Goal: Communication & Community: Answer question/provide support

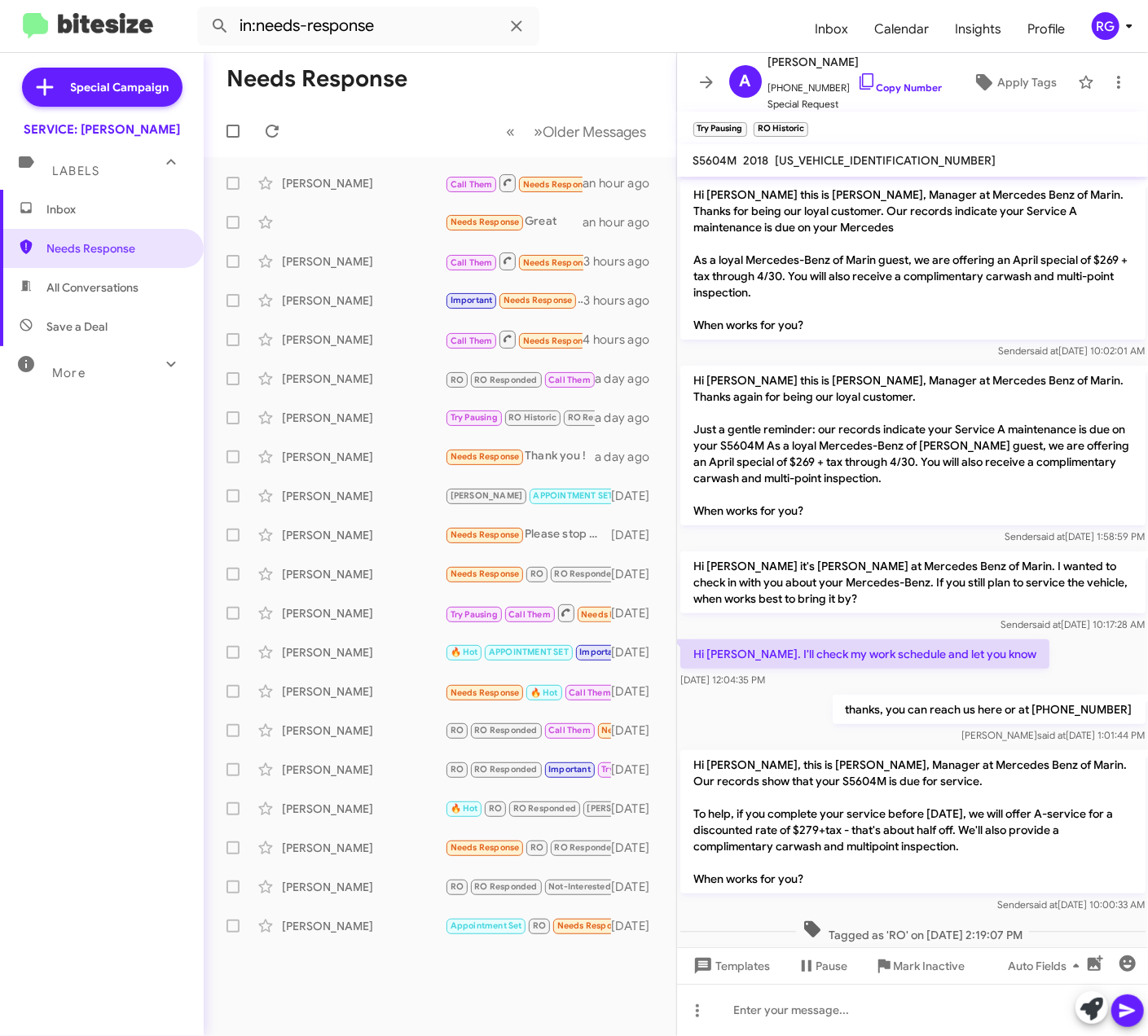
scroll to position [1393, 0]
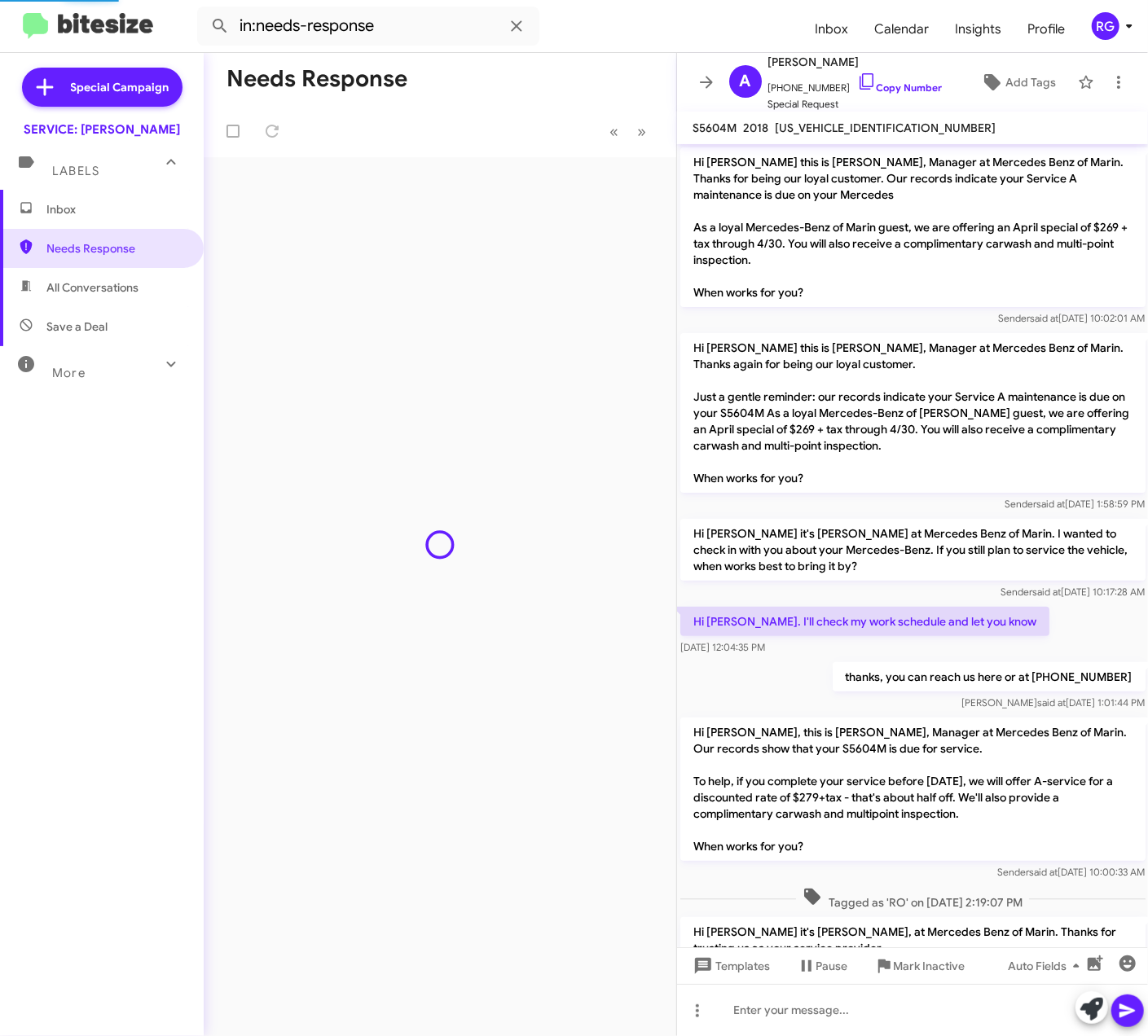
scroll to position [1435, 0]
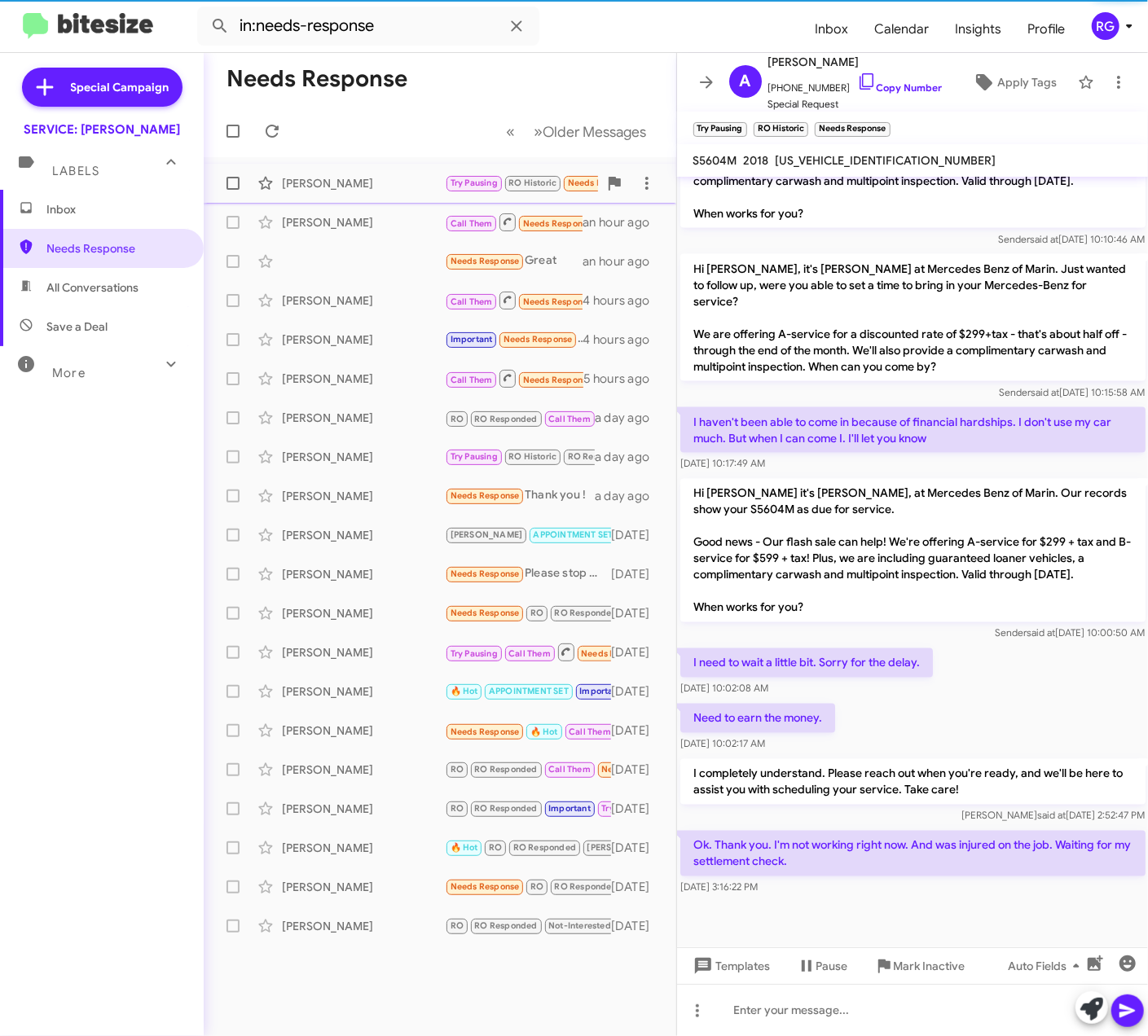
drag, startPoint x: 528, startPoint y: 201, endPoint x: 503, endPoint y: 194, distance: 26.0
click at [503, 194] on div "Arlene Hale Try Pausing RO Historic Needs Response Ok. Thank you. I'm not worki…" at bounding box center [439, 182] width 446 height 32
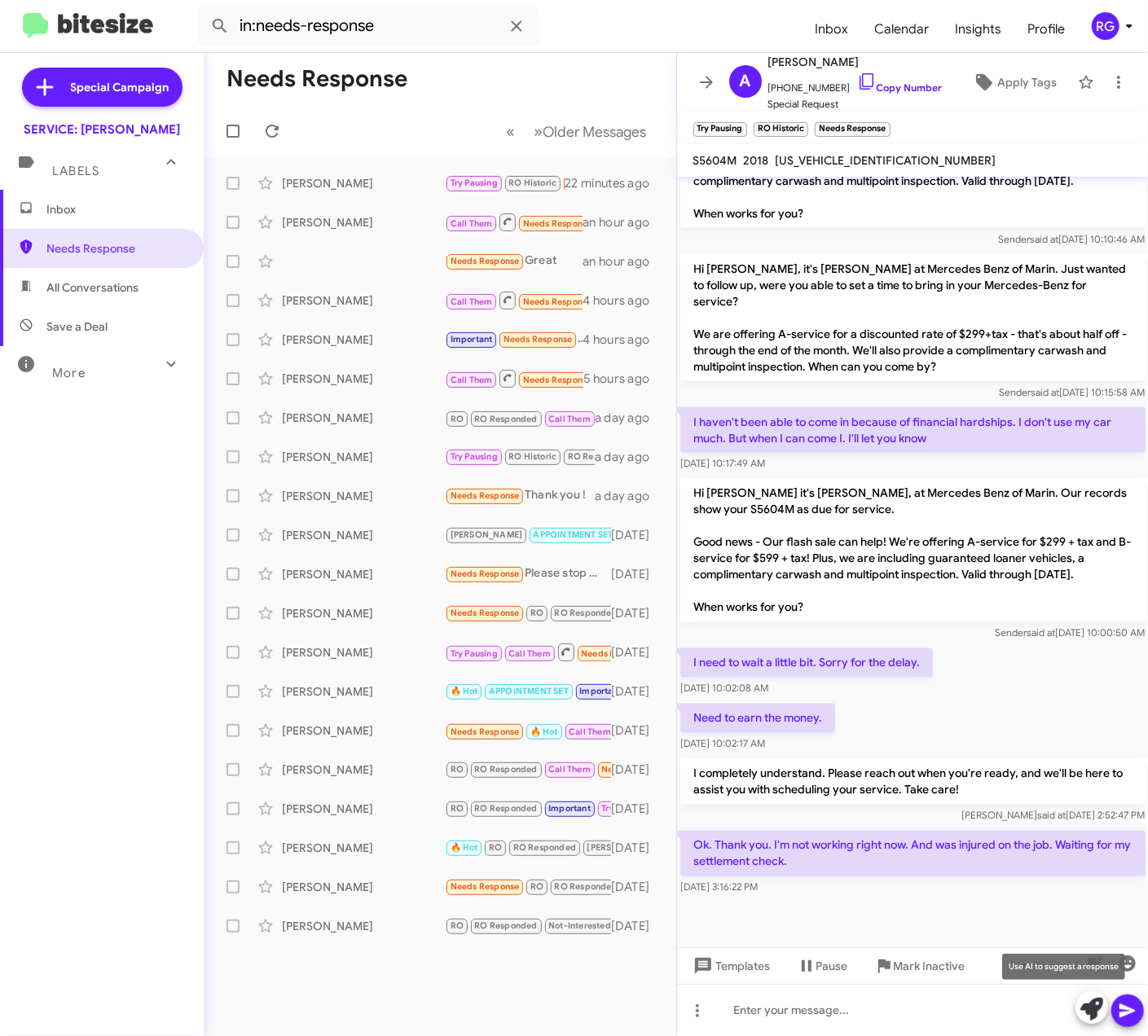
click at [1091, 1017] on icon at bounding box center [1091, 1009] width 23 height 23
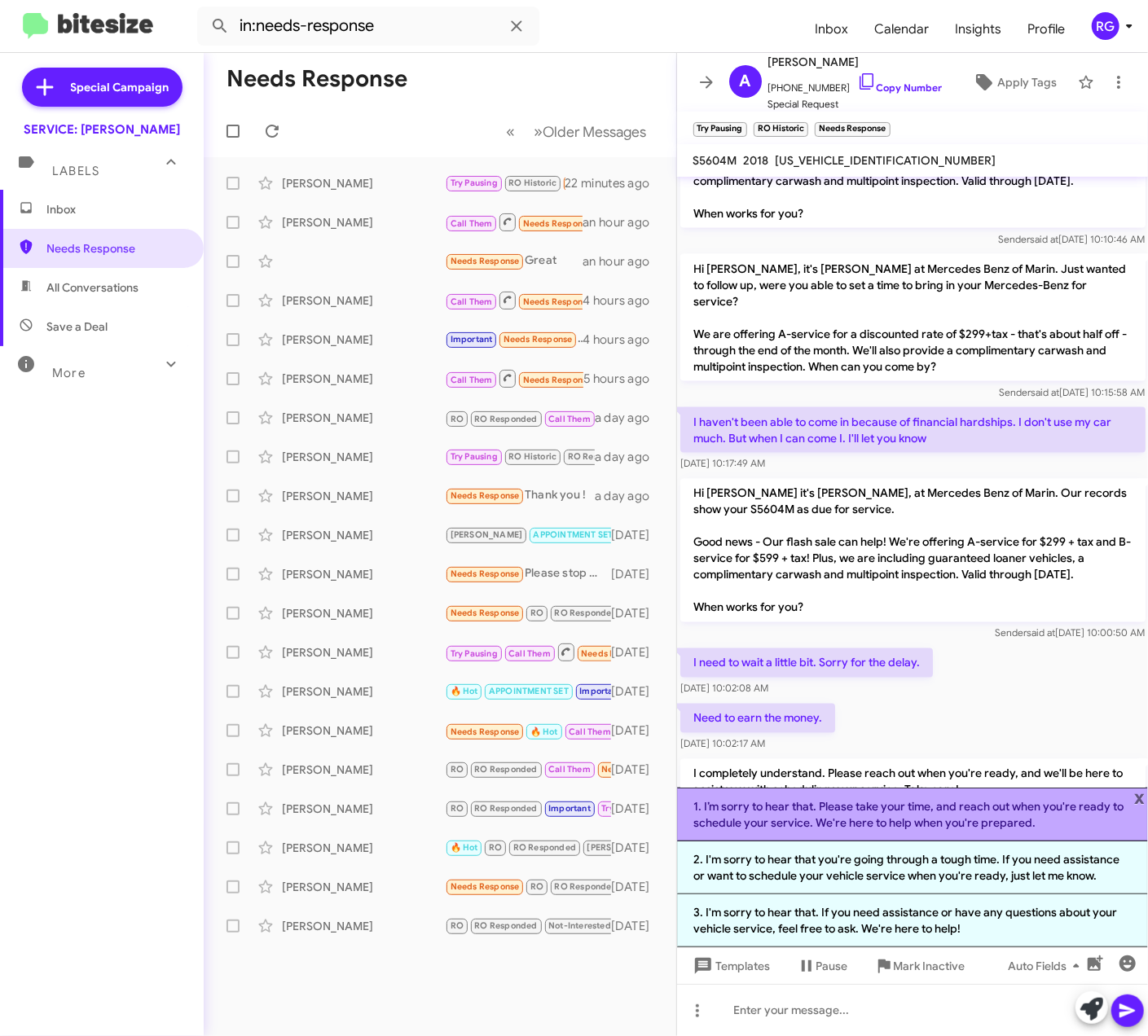
click at [1117, 828] on li "1. I’m sorry to hear that. Please take your time, and reach out when you're rea…" at bounding box center [912, 814] width 471 height 54
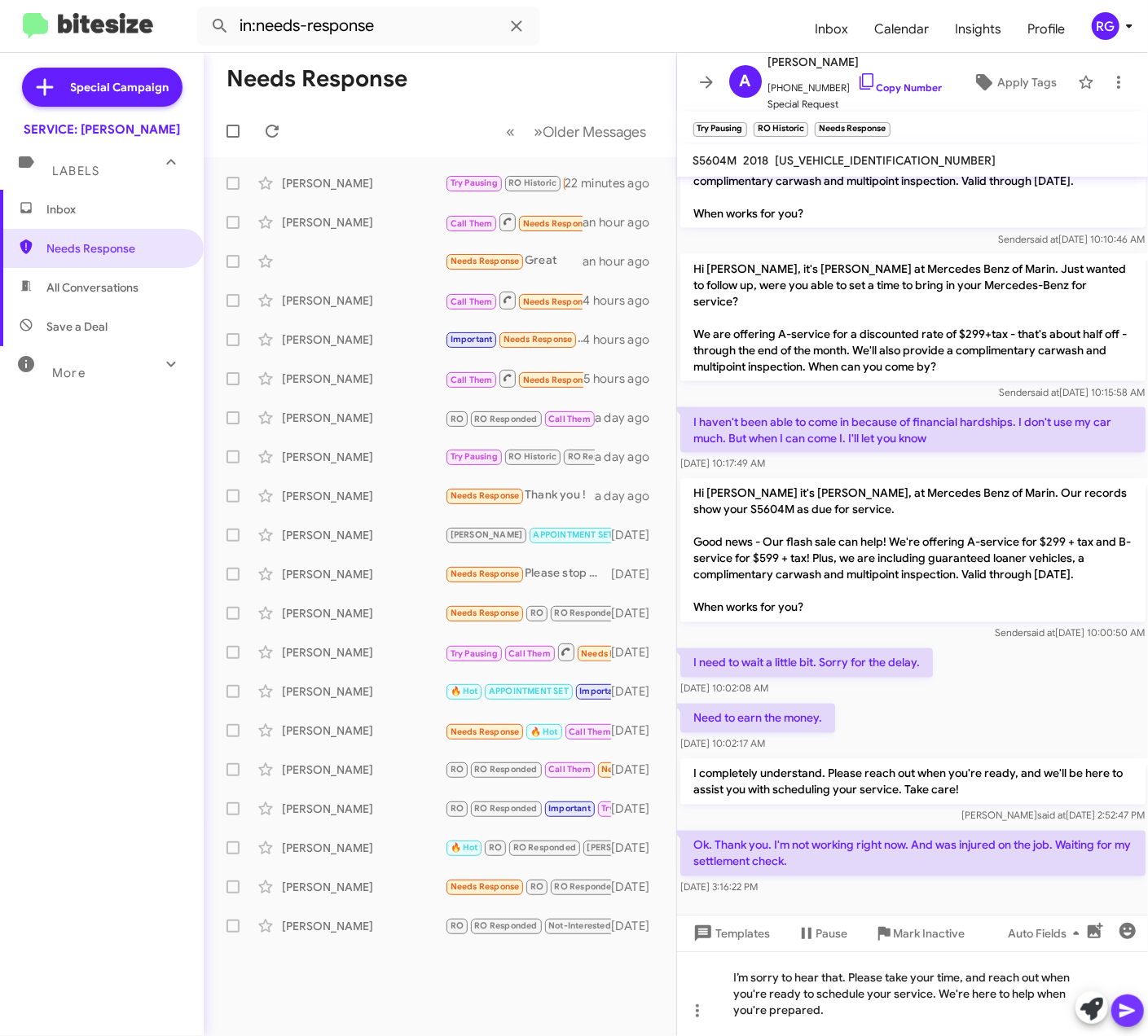
click at [1131, 1002] on icon at bounding box center [1127, 1011] width 19 height 19
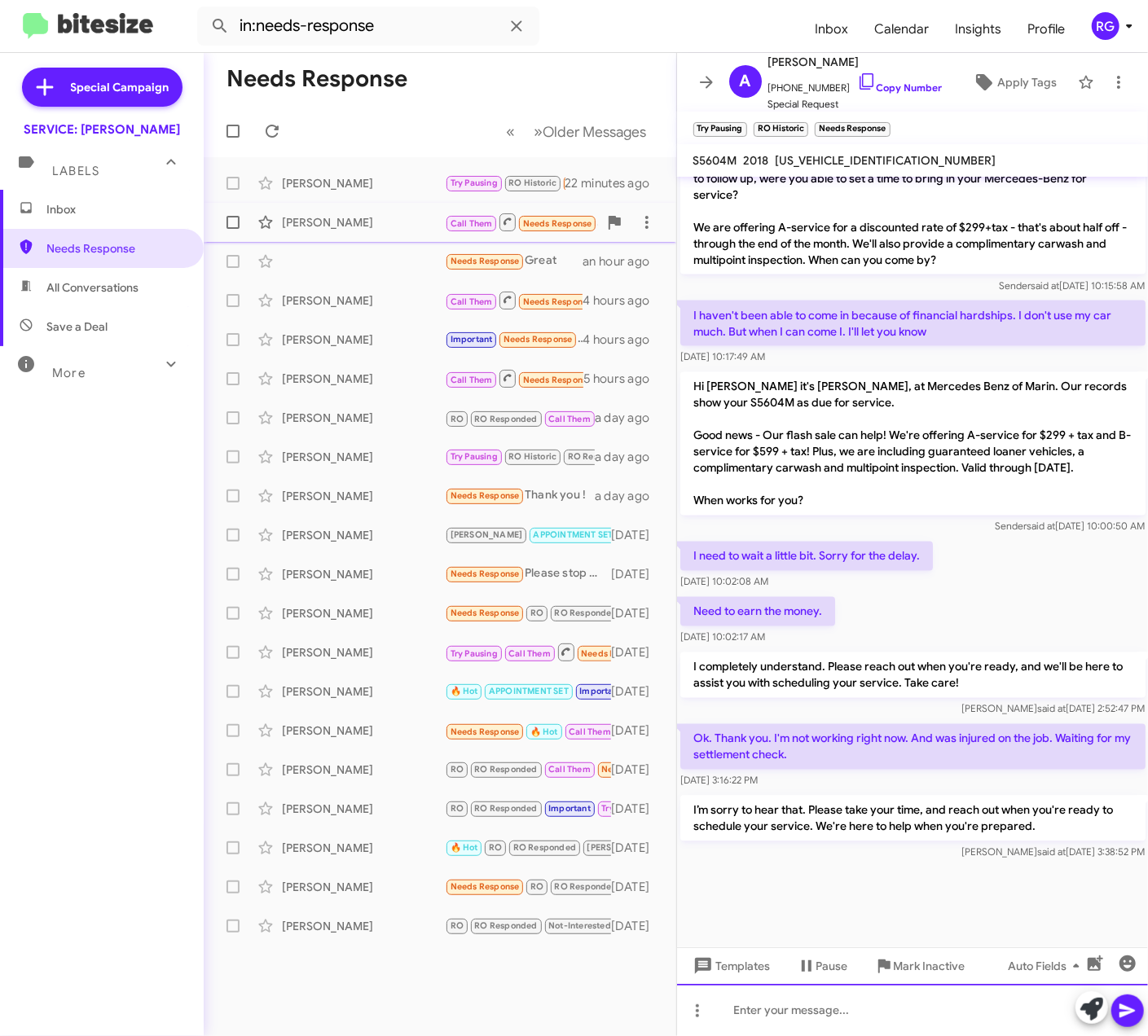
scroll to position [1545, 0]
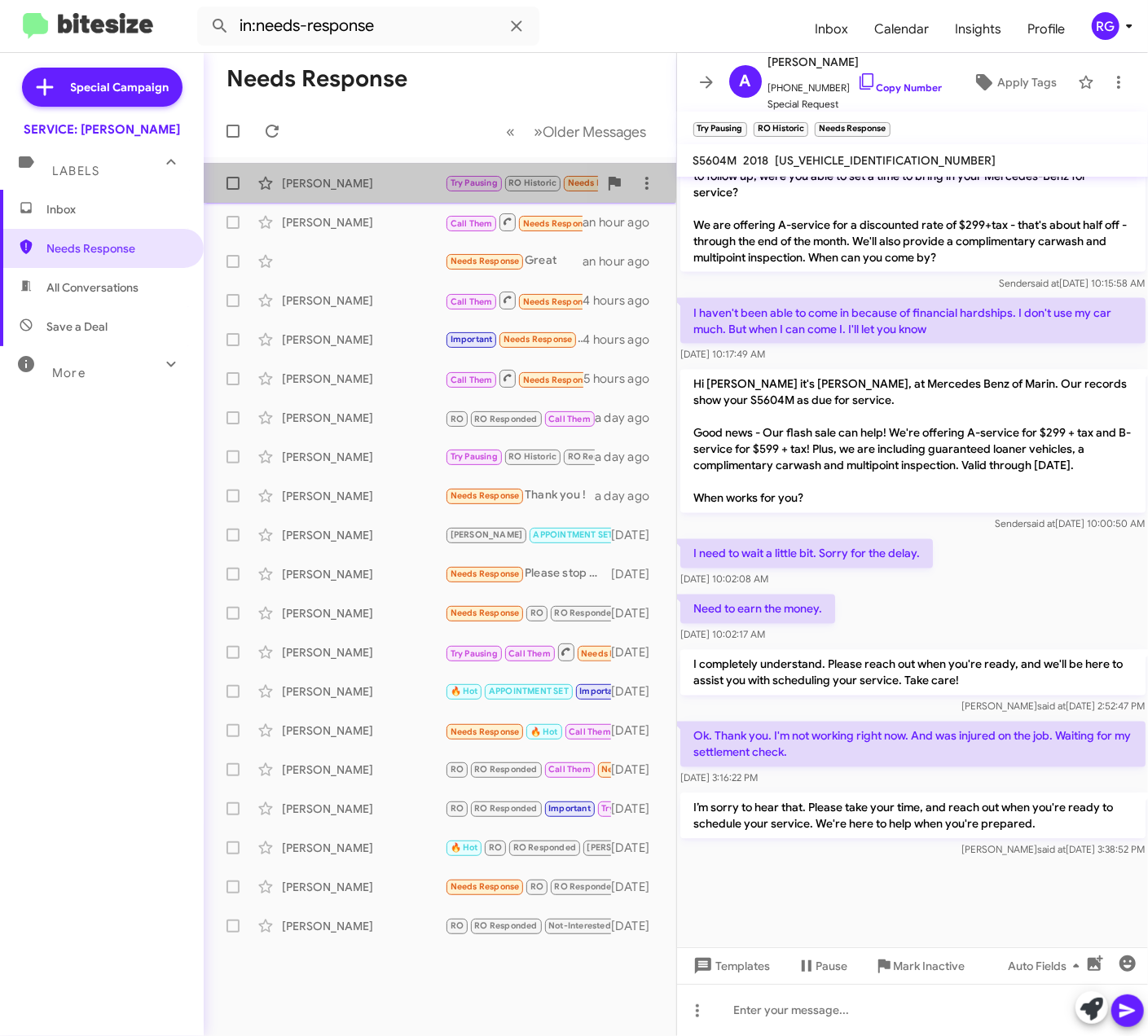
click at [424, 180] on div "[PERSON_NAME]" at bounding box center [363, 183] width 163 height 17
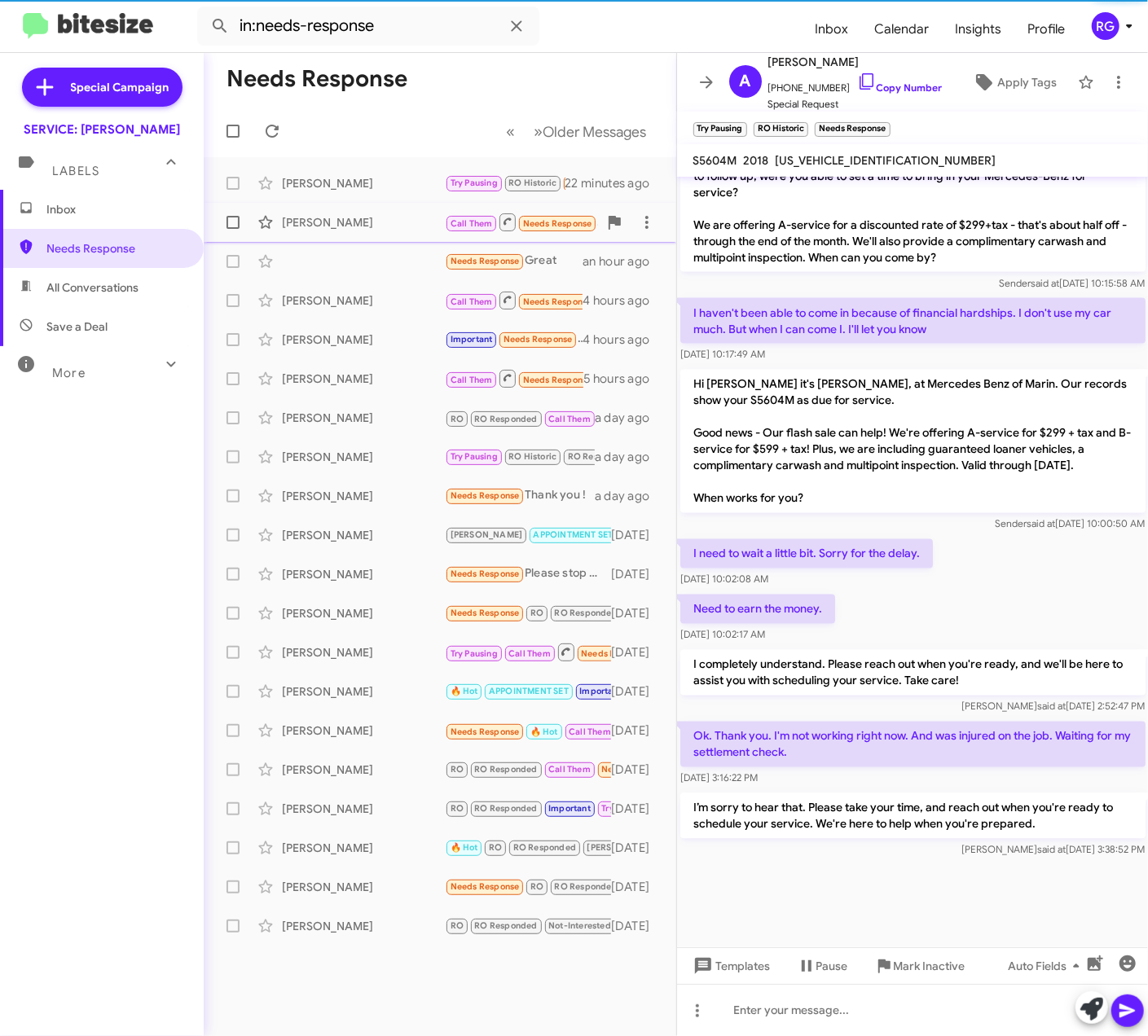
click at [429, 230] on div "[PERSON_NAME]" at bounding box center [363, 222] width 163 height 17
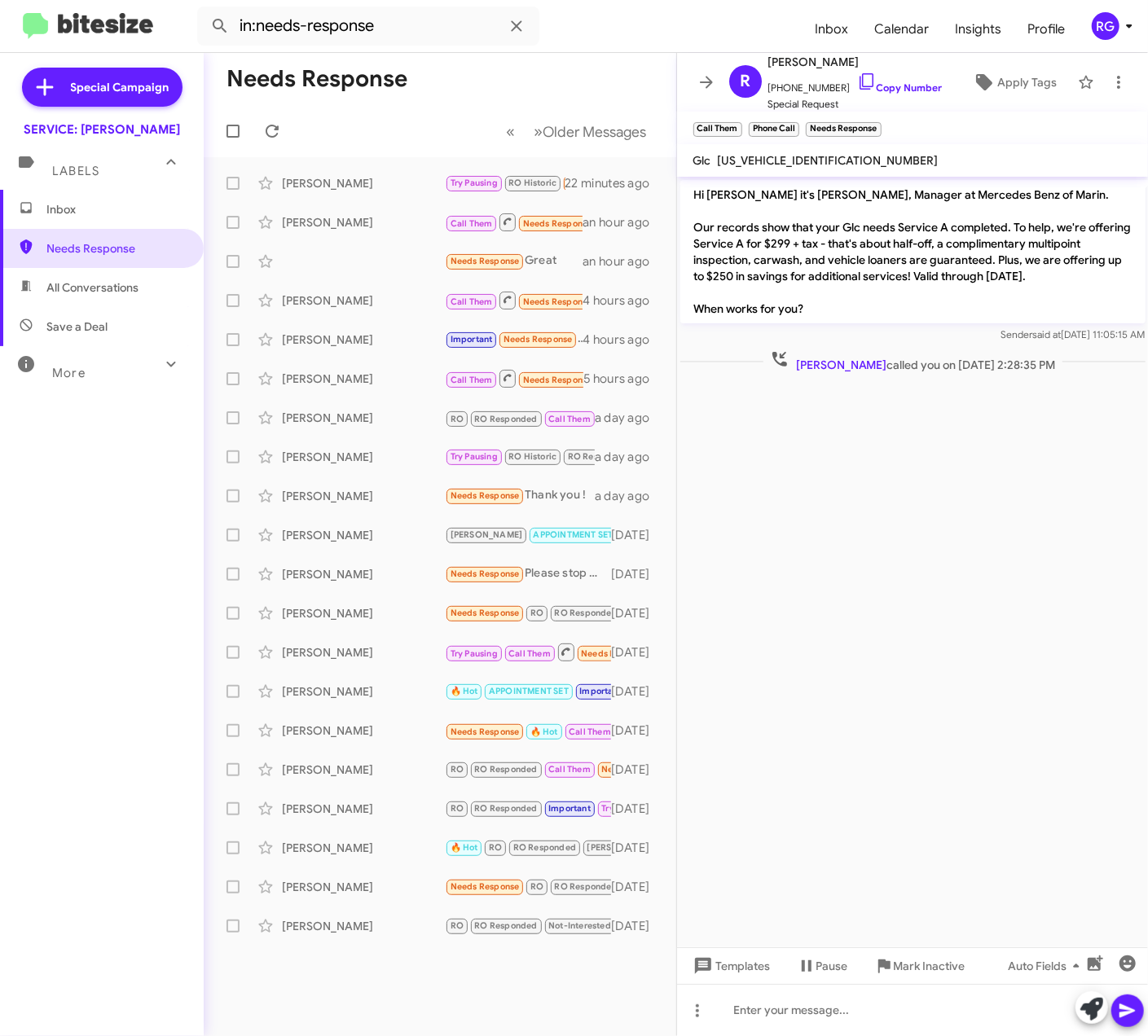
click at [783, 161] on span "WDC0G4KBXJV060917" at bounding box center [828, 160] width 221 height 15
copy span "WDC0G4KBXJV060917"
click at [974, 92] on icon at bounding box center [984, 82] width 19 height 19
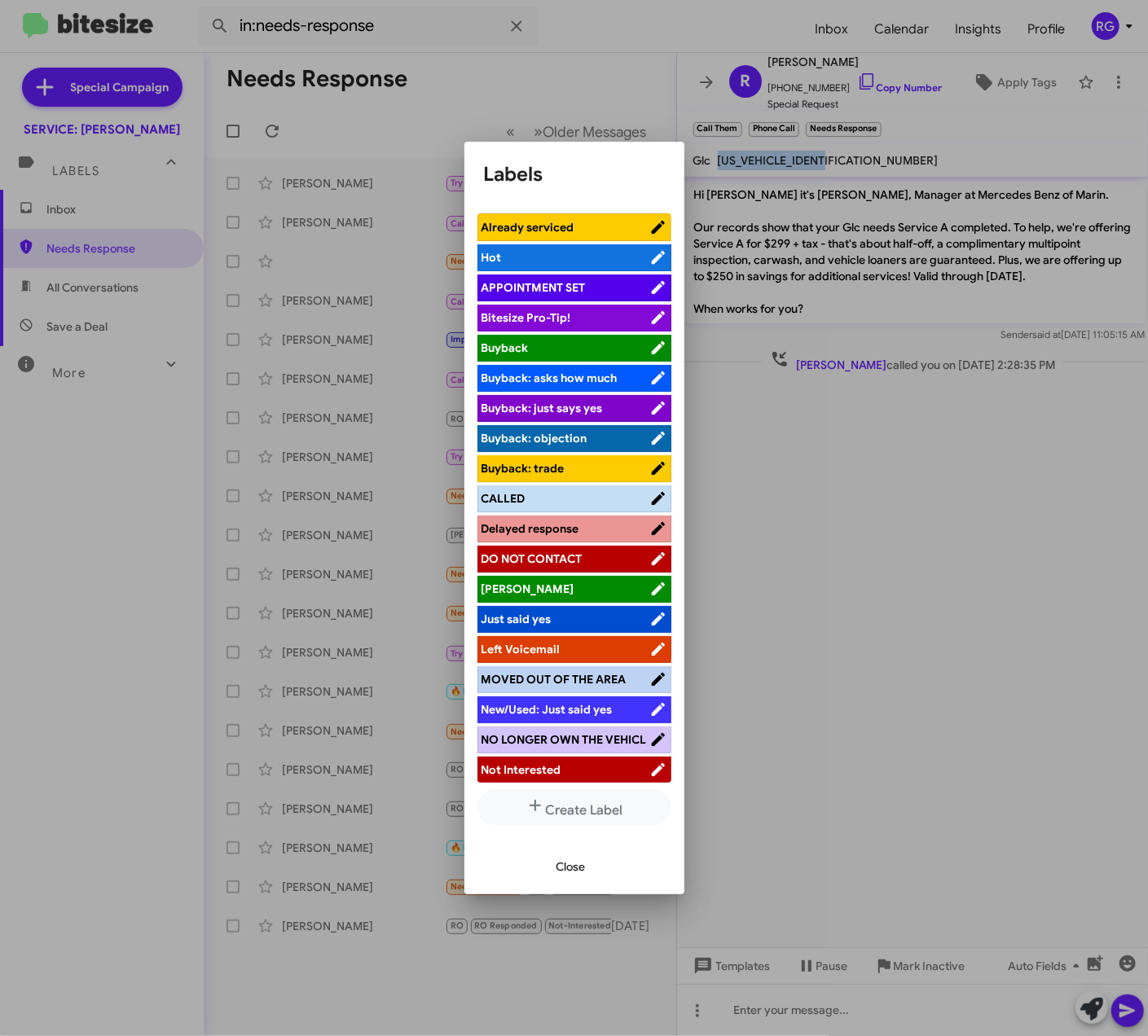
click at [560, 287] on span "APPOINTMENT SET" at bounding box center [533, 287] width 104 height 15
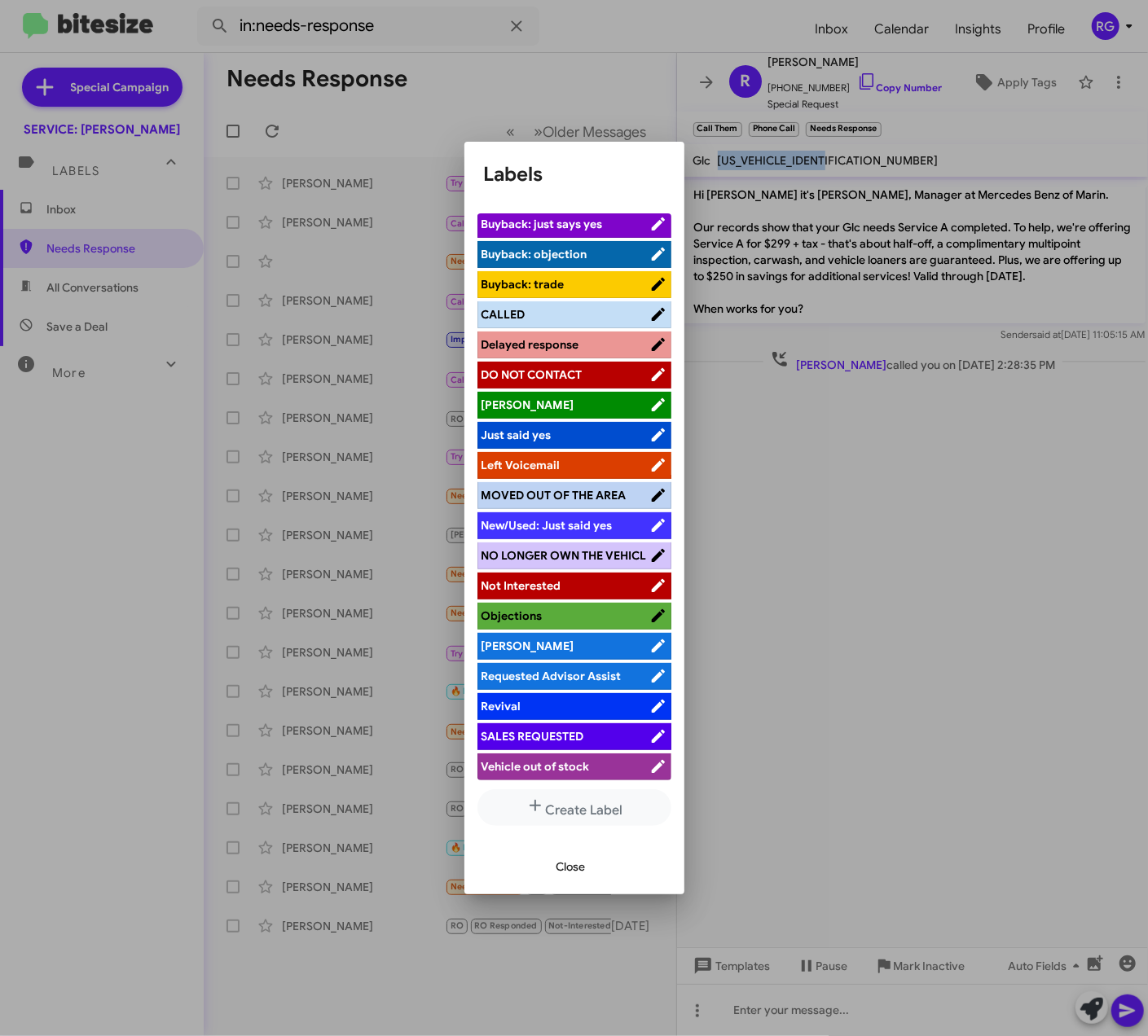
click at [549, 306] on span "CALLED" at bounding box center [565, 314] width 168 height 17
drag, startPoint x: 566, startPoint y: 867, endPoint x: 619, endPoint y: 870, distance: 53.1
click at [568, 868] on span "Close" at bounding box center [571, 867] width 30 height 30
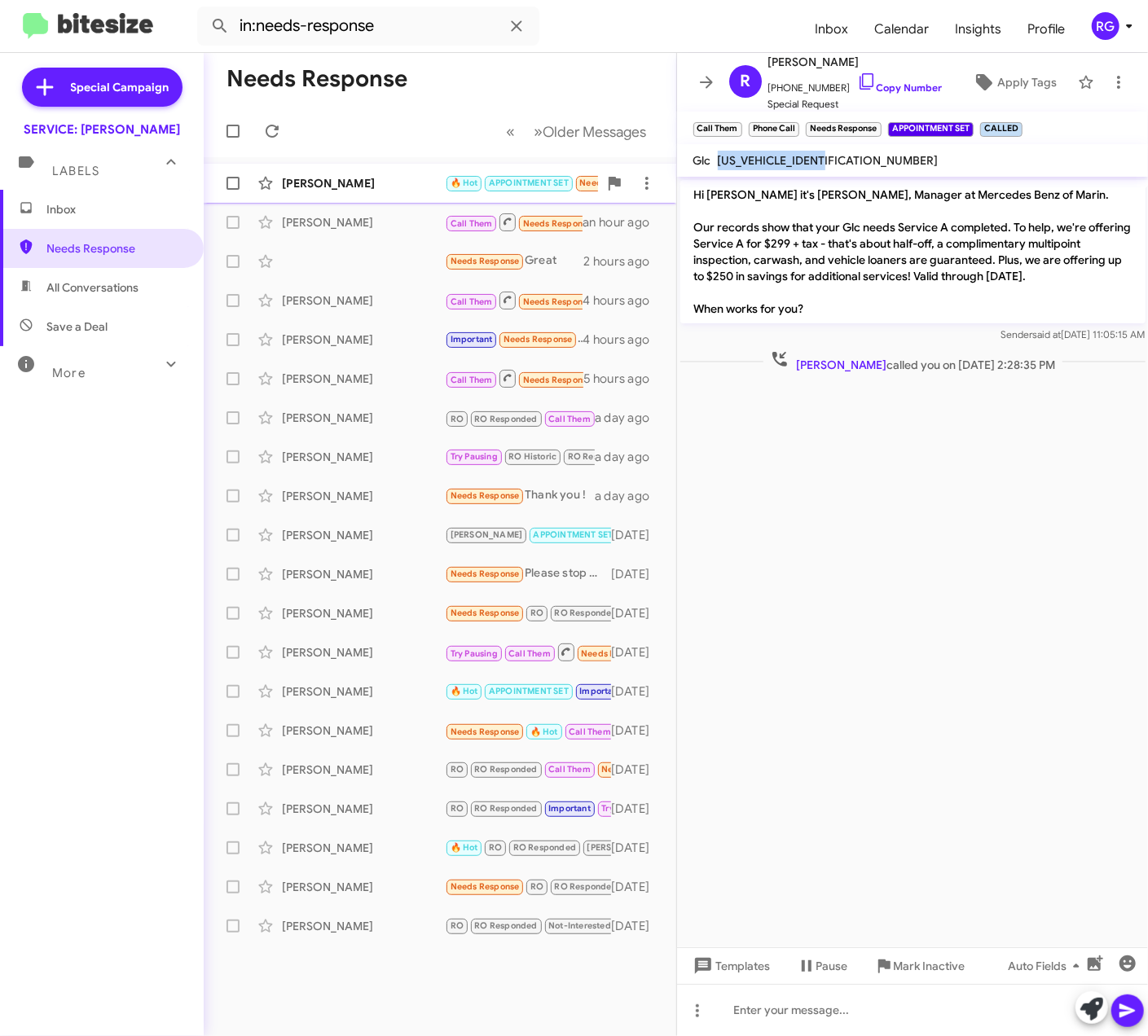
drag, startPoint x: 399, startPoint y: 186, endPoint x: 411, endPoint y: 192, distance: 13.4
click at [401, 186] on div "Alex Schwiebert" at bounding box center [363, 183] width 163 height 17
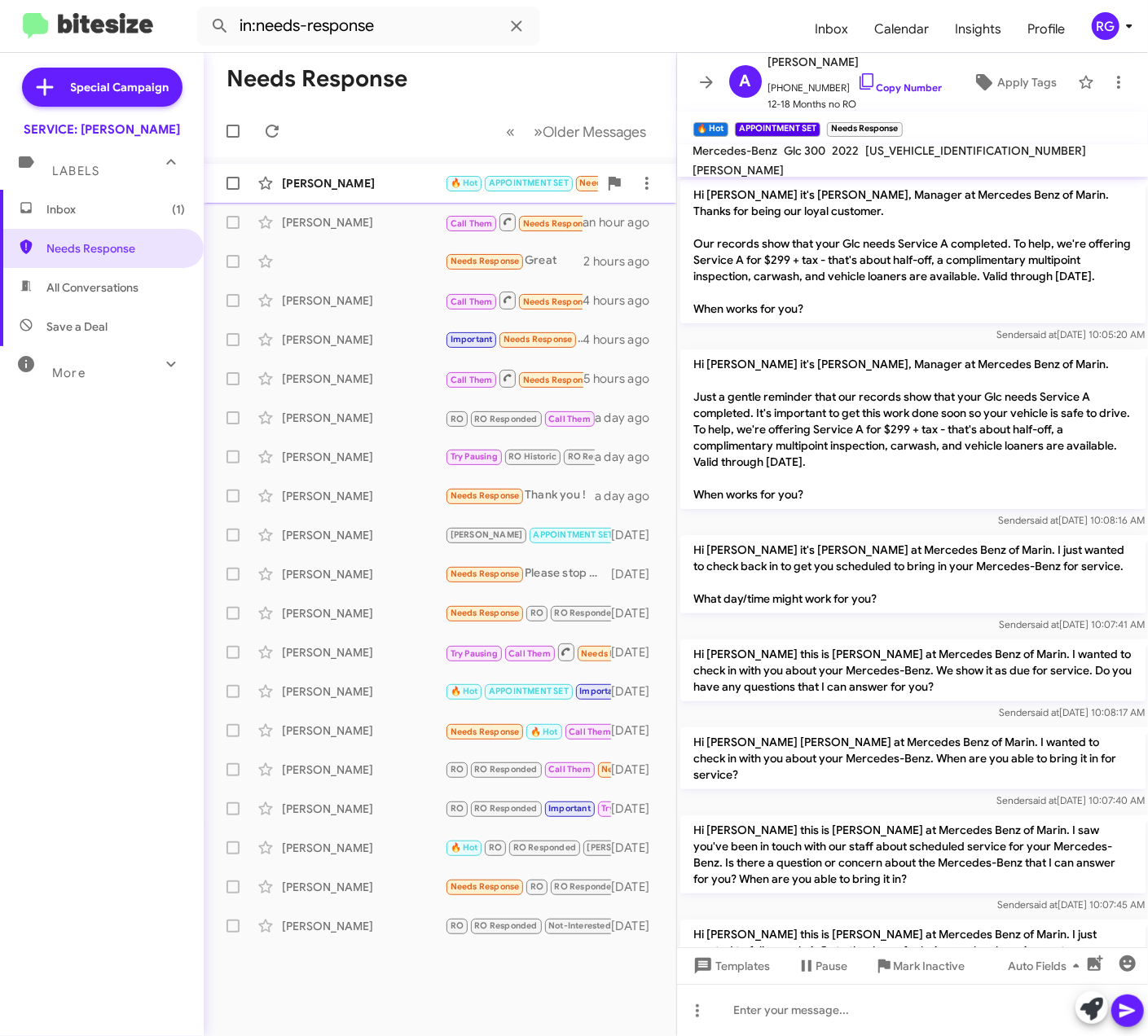
click at [308, 177] on div "Alex Schwiebert" at bounding box center [363, 183] width 163 height 17
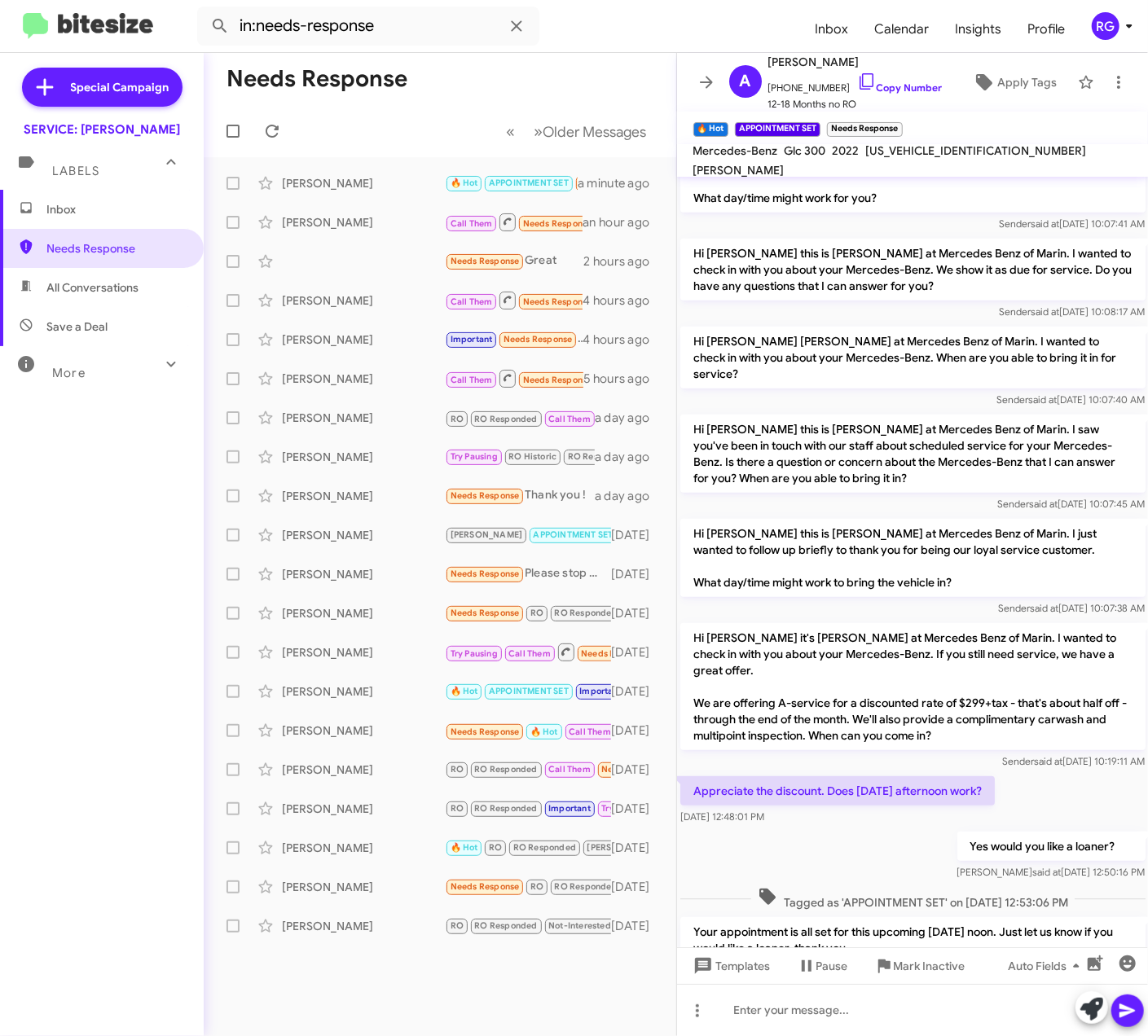
scroll to position [650, 0]
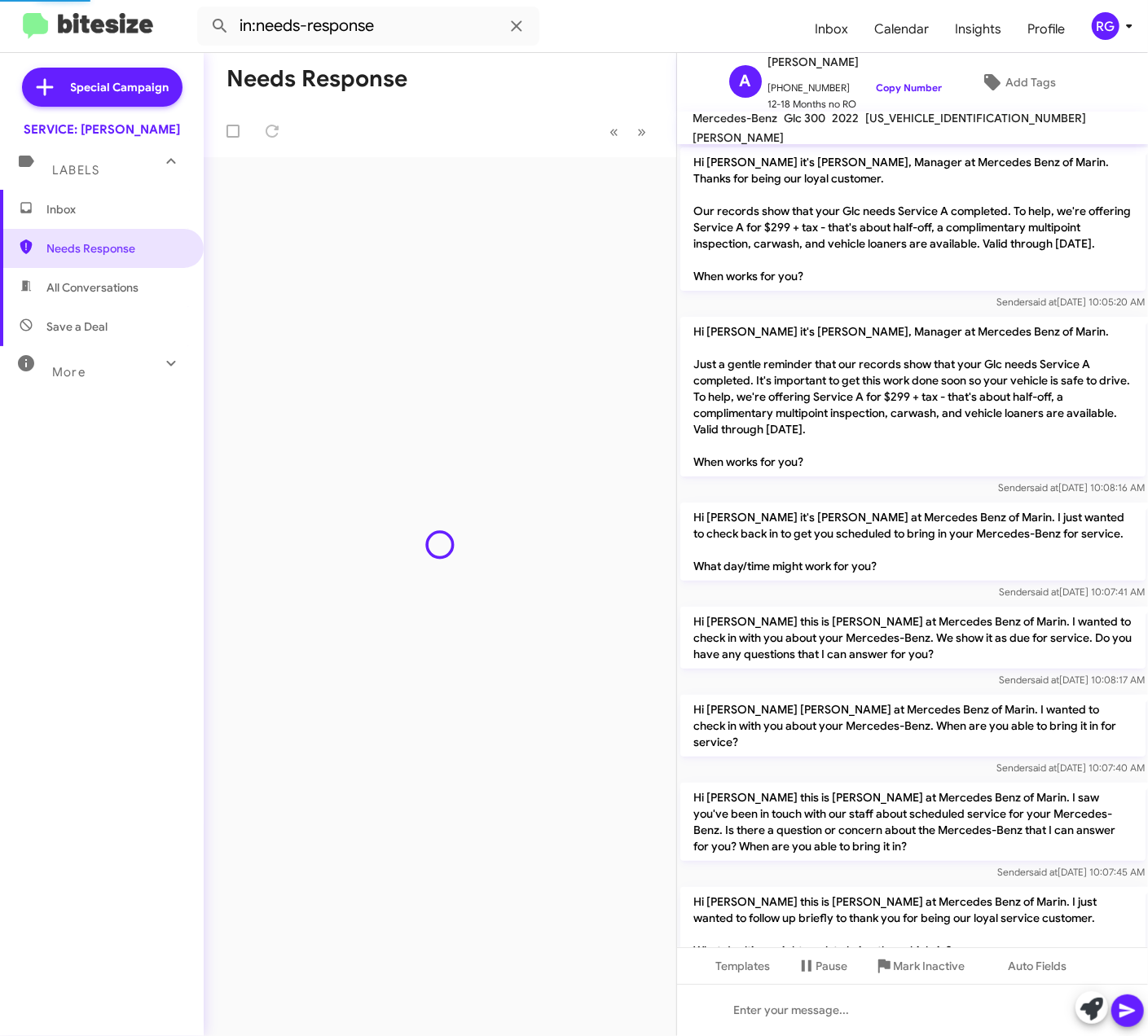
scroll to position [676, 0]
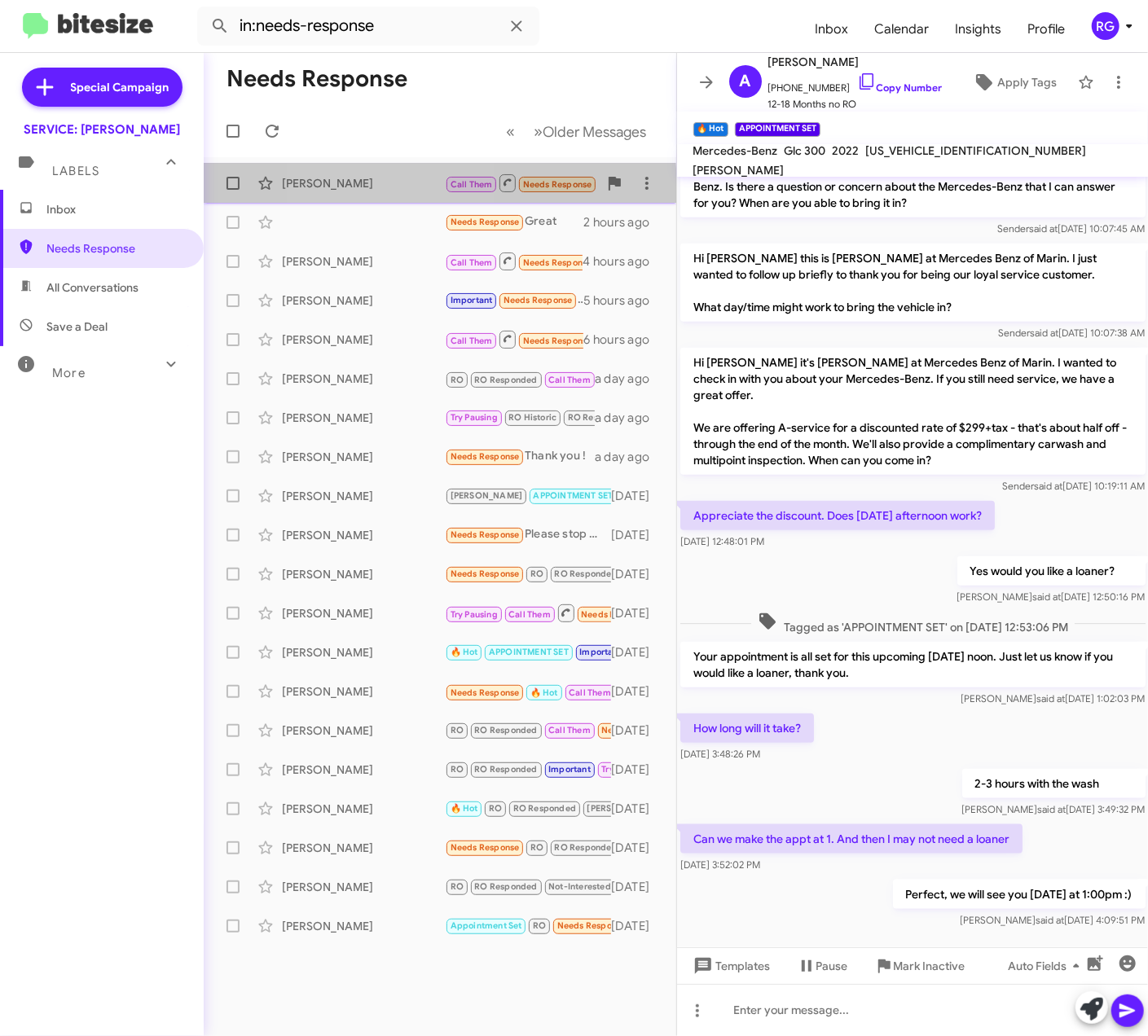
click at [378, 188] on div "[PERSON_NAME]" at bounding box center [363, 183] width 163 height 17
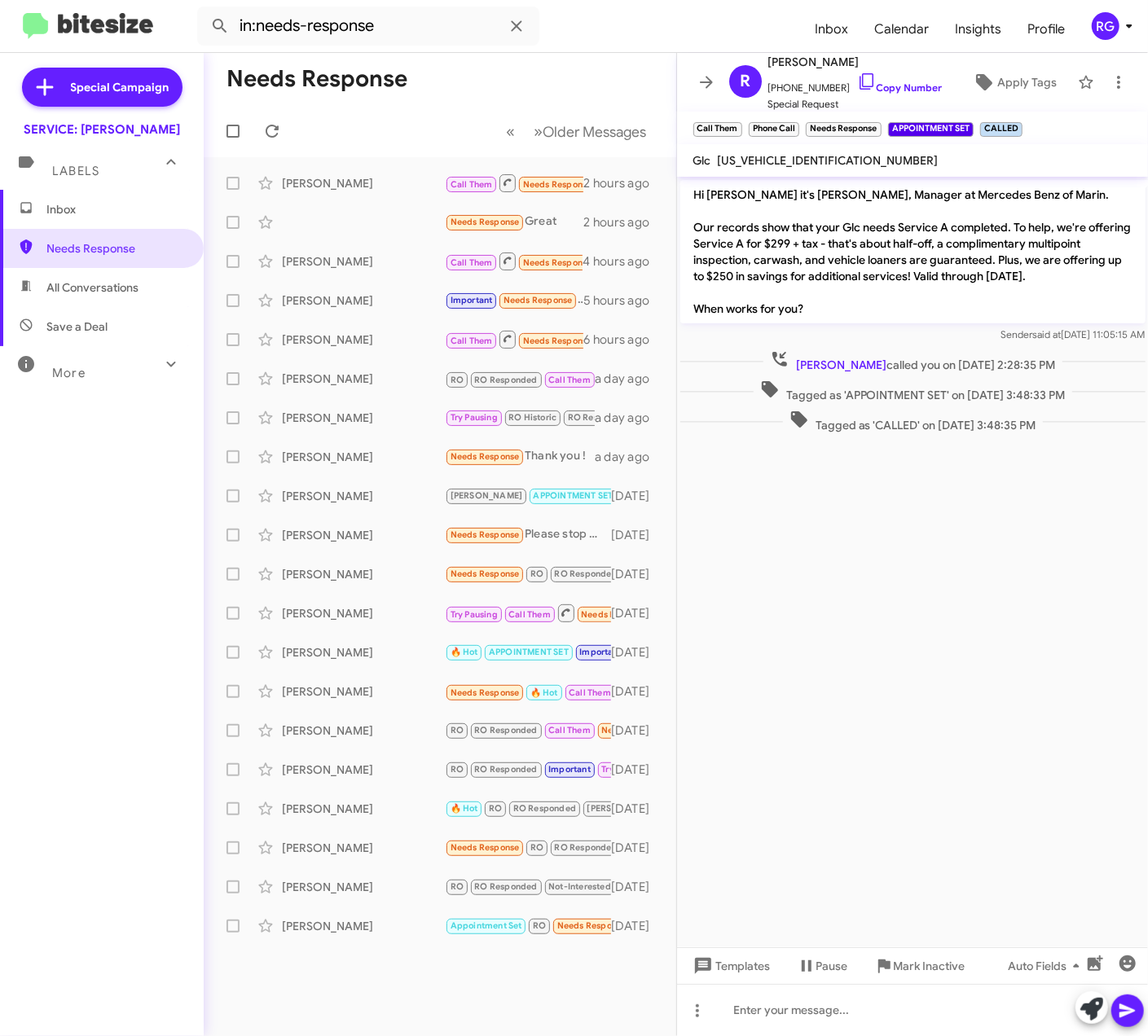
drag, startPoint x: 75, startPoint y: 539, endPoint x: 79, endPoint y: 529, distance: 10.8
click at [76, 538] on div "Inbox Needs Response All Conversations Save a Deal More Important 🔥 Hot Appoint…" at bounding box center [101, 500] width 203 height 621
click at [34, 571] on div "Inbox Needs Response All Conversations Save a Deal More Important 🔥 Hot Appoint…" at bounding box center [101, 500] width 203 height 621
